Goal: Task Accomplishment & Management: Manage account settings

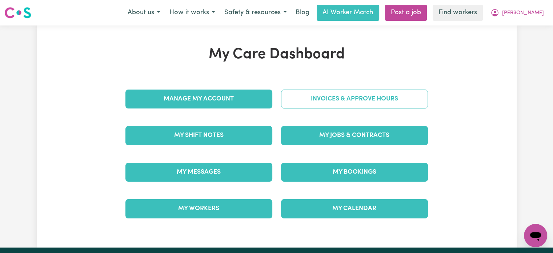
click at [320, 97] on link "Invoices & Approve Hours" at bounding box center [354, 98] width 147 height 19
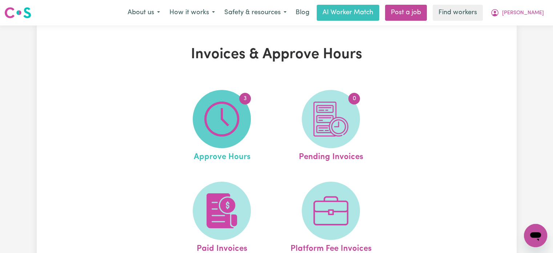
click at [221, 113] on img at bounding box center [221, 118] width 35 height 35
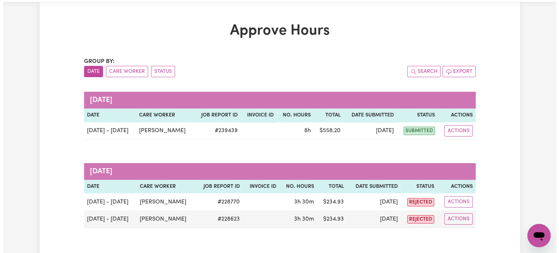
scroll to position [36, 0]
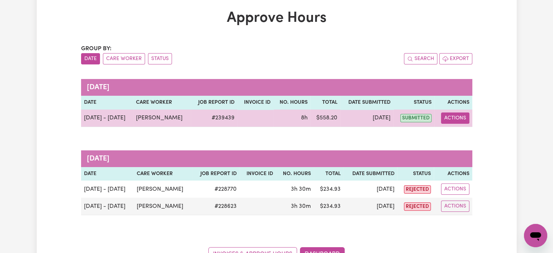
click at [444, 117] on button "Actions" at bounding box center [455, 117] width 28 height 11
click at [457, 136] on link "View Job Report" at bounding box center [474, 134] width 62 height 15
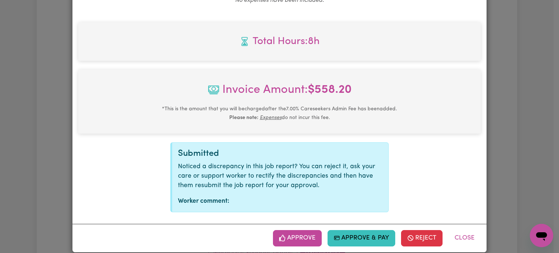
scroll to position [575, 0]
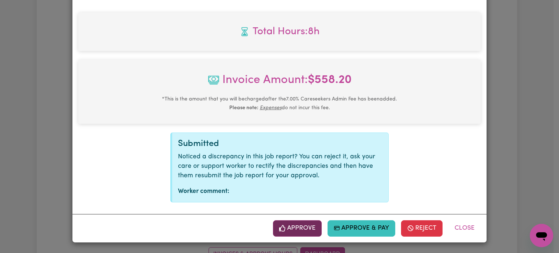
click at [286, 228] on button "Approve" at bounding box center [297, 228] width 49 height 16
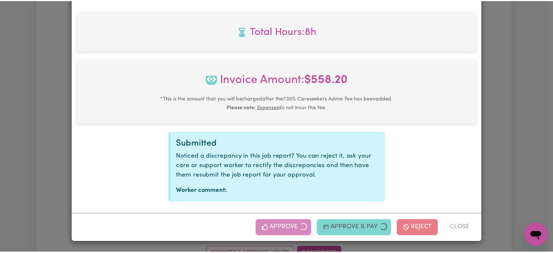
scroll to position [457, 0]
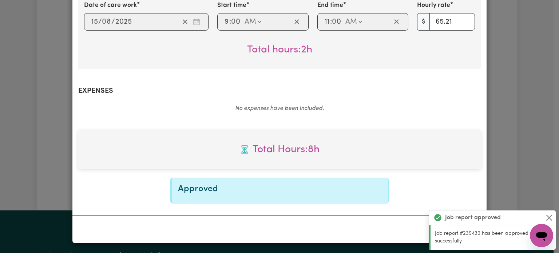
click at [551, 216] on button "Close" at bounding box center [548, 217] width 9 height 9
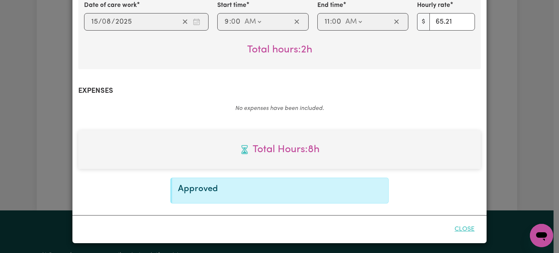
click at [464, 228] on button "Close" at bounding box center [464, 229] width 32 height 16
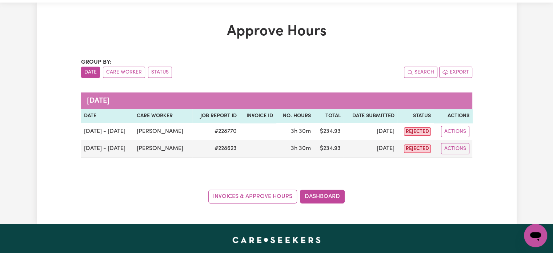
scroll to position [0, 0]
